Goal: Find specific page/section: Find specific page/section

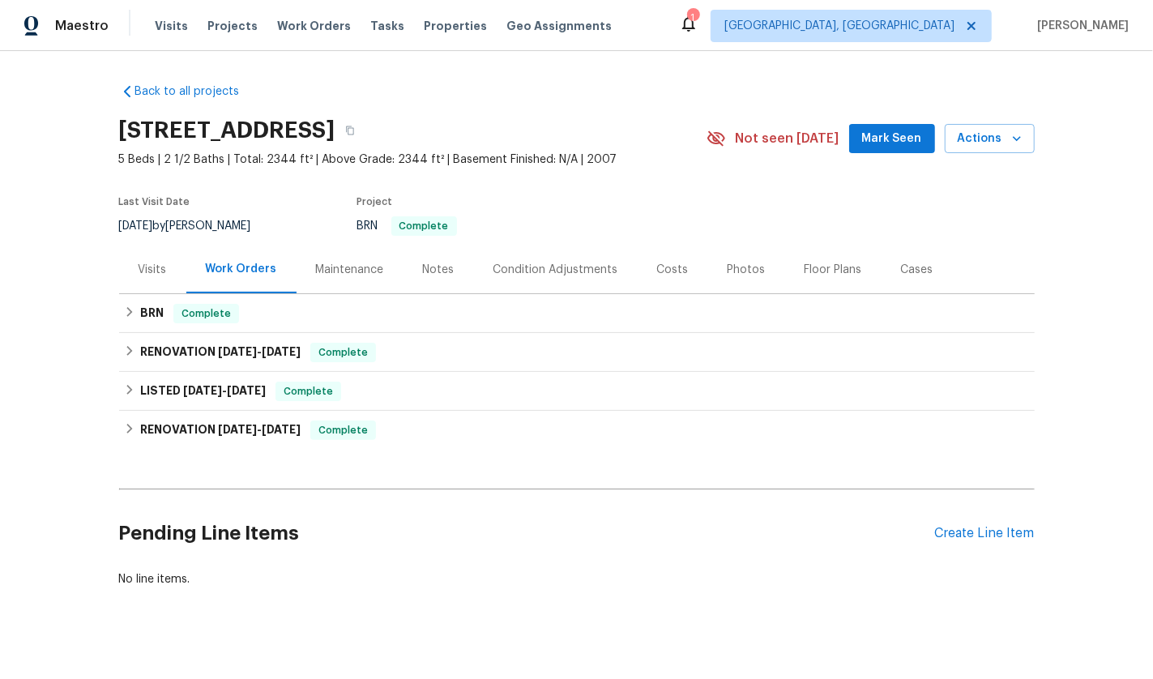
click at [150, 278] on div "Visits" at bounding box center [152, 269] width 67 height 48
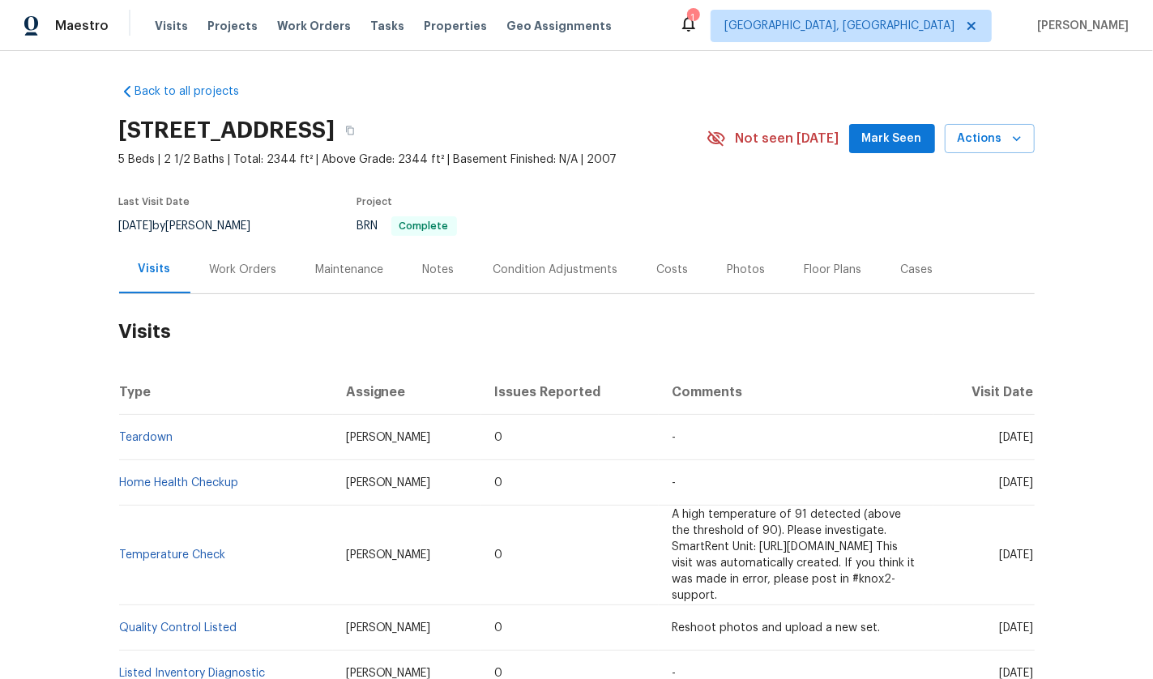
click at [154, 447] on td "Teardown" at bounding box center [226, 437] width 214 height 45
click at [147, 430] on td "Teardown" at bounding box center [226, 437] width 214 height 45
click at [147, 432] on link "Teardown" at bounding box center [146, 437] width 53 height 11
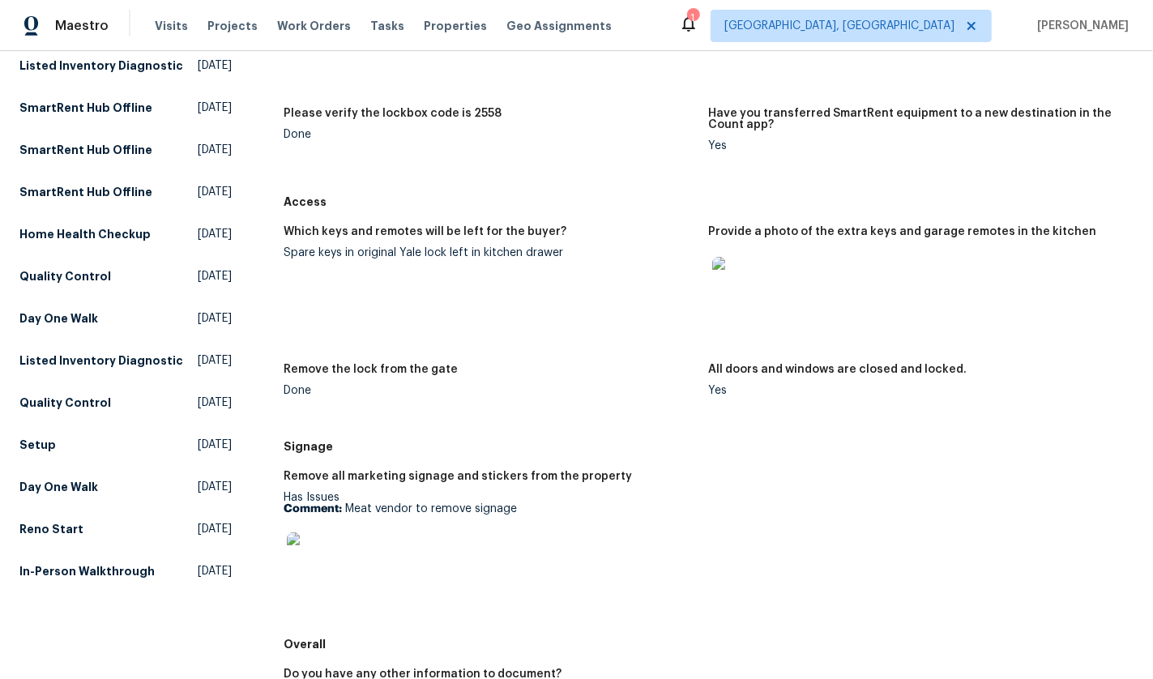
scroll to position [318, 0]
click at [726, 284] on img at bounding box center [738, 282] width 52 height 52
